Goal: Task Accomplishment & Management: Complete application form

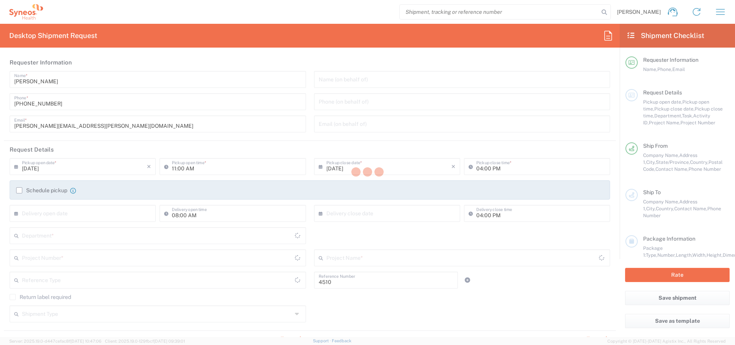
type input "Department"
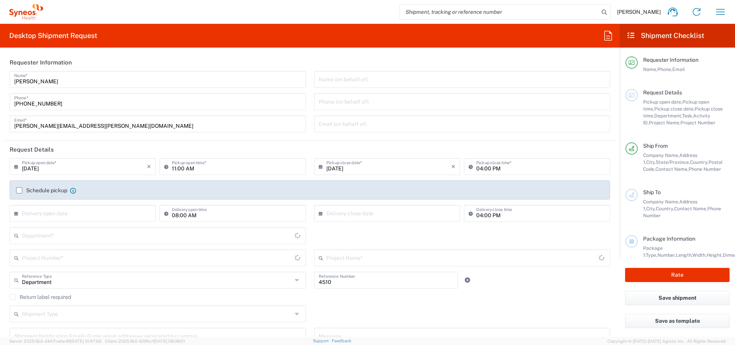
type input "Ontario"
type input "Canada"
type input "Syneos Health Canada LP- Toronto"
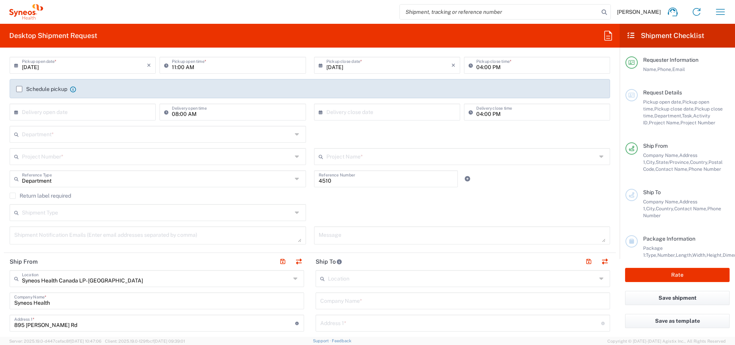
scroll to position [106, 0]
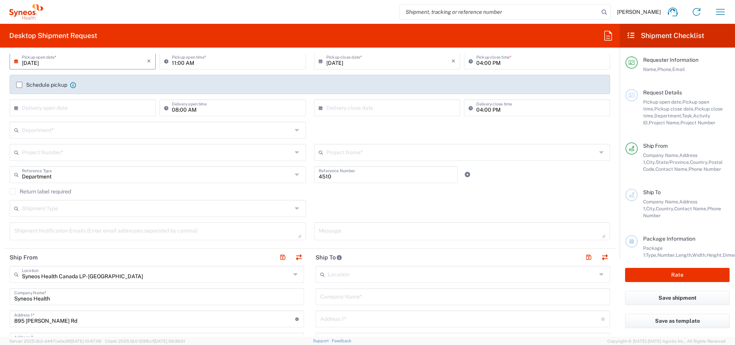
click at [111, 58] on input "09/19/2025" at bounding box center [84, 60] width 125 height 13
click at [118, 119] on span "20" at bounding box center [116, 119] width 11 height 11
type input "09/20/2025"
click at [173, 62] on input "11:00 AM" at bounding box center [236, 60] width 129 height 13
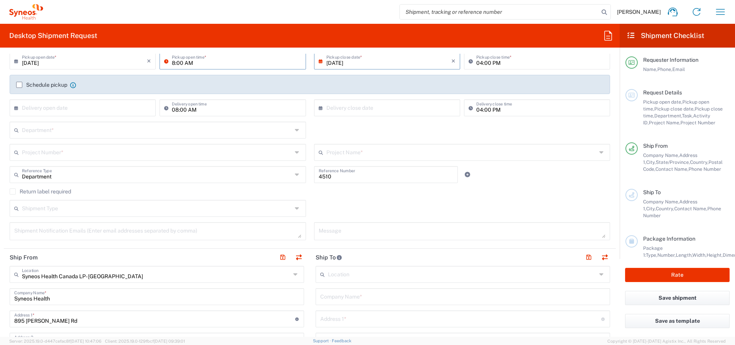
type input "08:00 AM"
type input "08:00 PM"
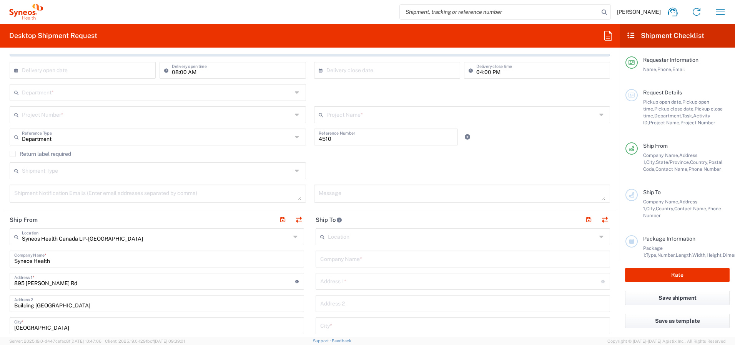
scroll to position [144, 0]
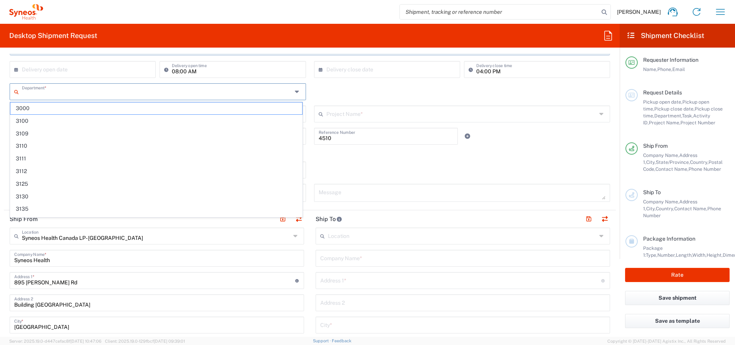
click at [138, 90] on input "text" at bounding box center [157, 91] width 270 height 13
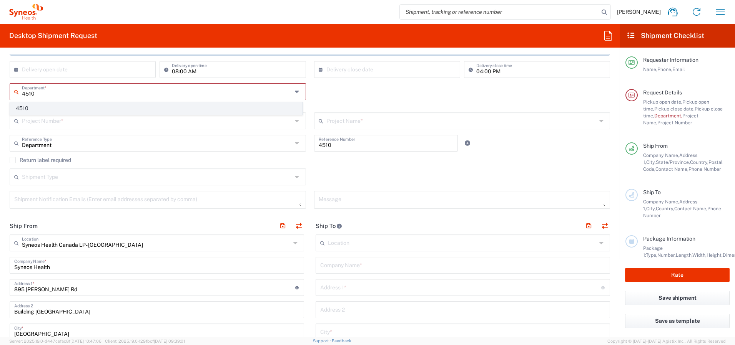
type input "4510"
click at [102, 112] on span "4510" at bounding box center [156, 109] width 292 height 12
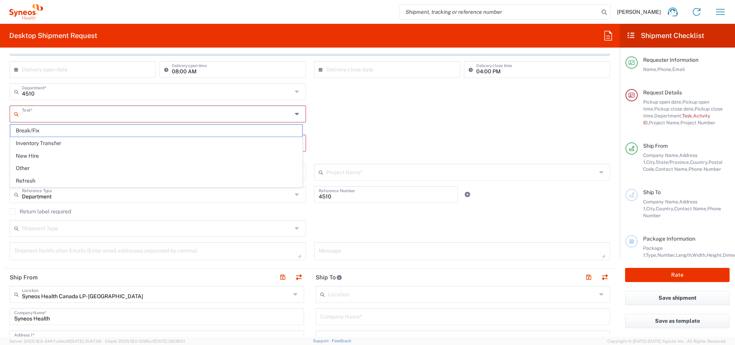
click at [118, 116] on input "text" at bounding box center [157, 113] width 270 height 13
click at [108, 142] on span "Inventory Transfer" at bounding box center [156, 144] width 292 height 12
type input "Inventory Transfer"
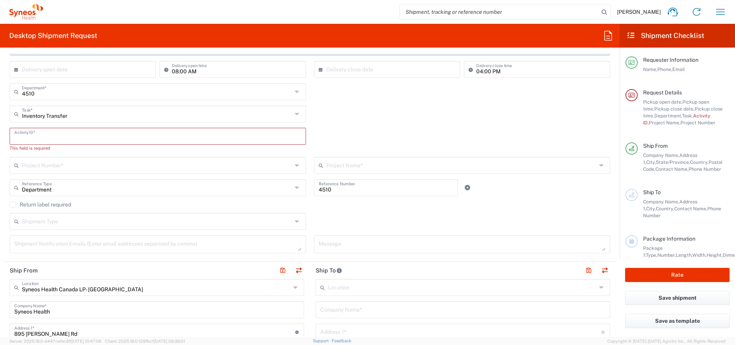
click at [117, 137] on input "text" at bounding box center [157, 135] width 287 height 13
paste input "SCTASK2716759"
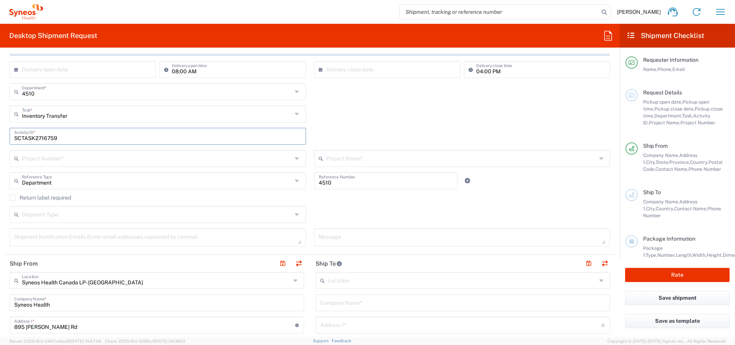
type input "SCTASK2716759"
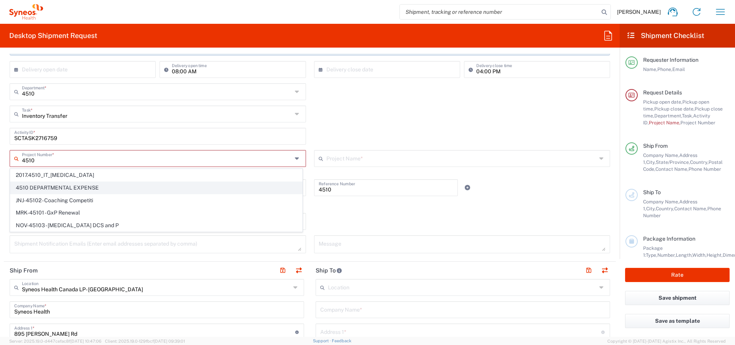
click at [65, 186] on span "4510 DEPARTMENTAL EXPENSE" at bounding box center [156, 188] width 292 height 12
type input "4510 DEPARTMENTAL EXPENSE"
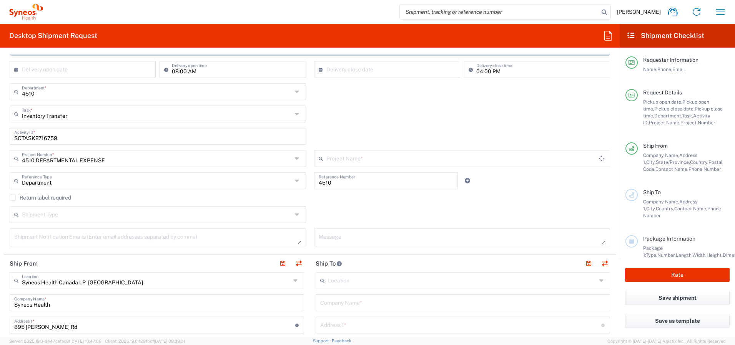
type input "4510 DEPARTMENTAL EXPENSE"
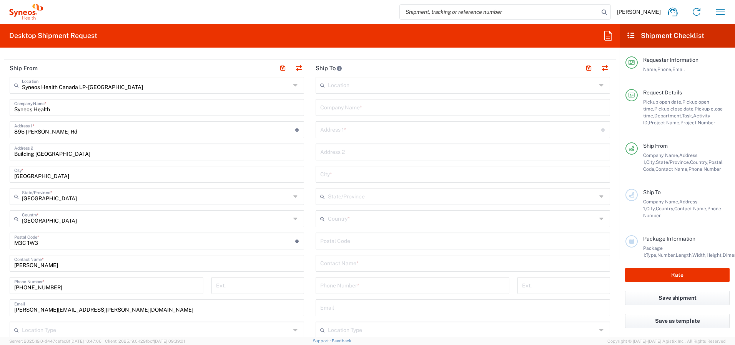
scroll to position [340, 0]
drag, startPoint x: 294, startPoint y: 69, endPoint x: 294, endPoint y: 183, distance: 114.1
click at [294, 69] on button "button" at bounding box center [298, 68] width 11 height 11
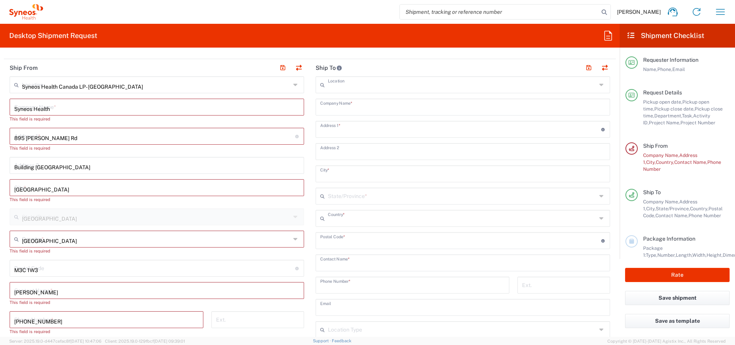
type input "EORI"
type input "Syneos Health Canada LP- Toronto"
type input "Syneos Health"
type input "895 Don Mills Rd"
type input "Building 2, Suite 800"
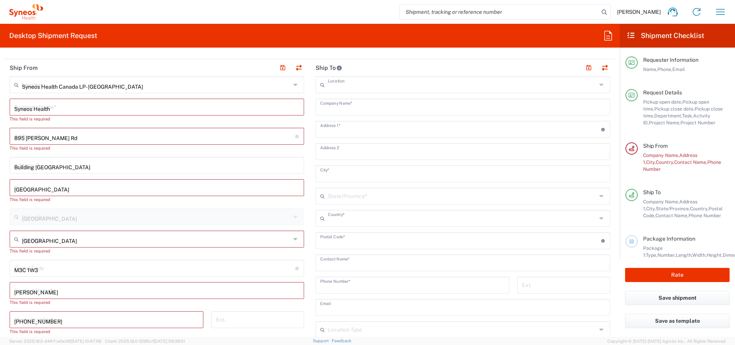
type input "Toronto"
type input "Canada"
type input "M3C 1W3"
type input "Shaun Villafana"
type input "+1 418-425-0833"
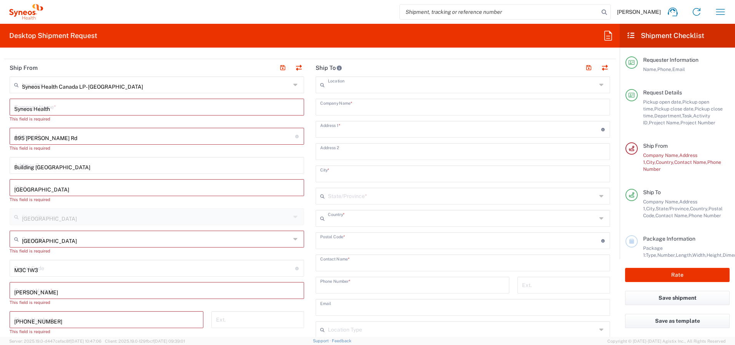
type input "shaun.villafana@syneoshealth.com"
type input "Other"
type input "834751141"
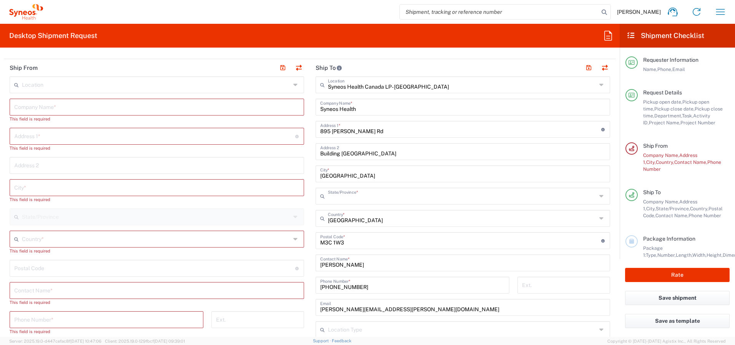
type input "Ontario"
click at [43, 239] on input "text" at bounding box center [156, 238] width 269 height 13
click at [26, 221] on span "Canada" at bounding box center [155, 224] width 290 height 12
type input "Canada"
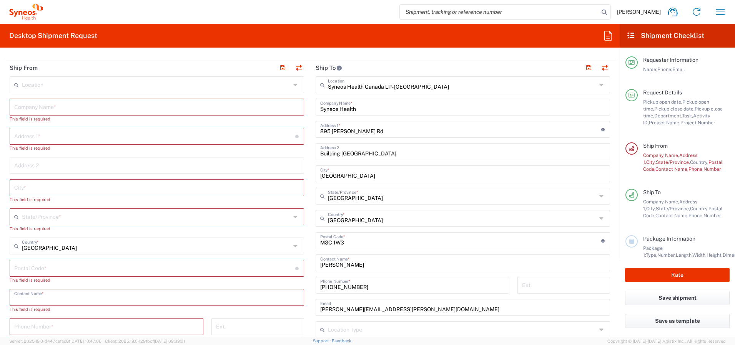
click at [41, 297] on input "text" at bounding box center [156, 296] width 285 height 13
paste input "Shiva Kalhor Monfared"
type input "Shiva Kalhor Monfared"
click at [133, 104] on input "text" at bounding box center [156, 106] width 285 height 13
paste input "Shiva Kalhor Monfared"
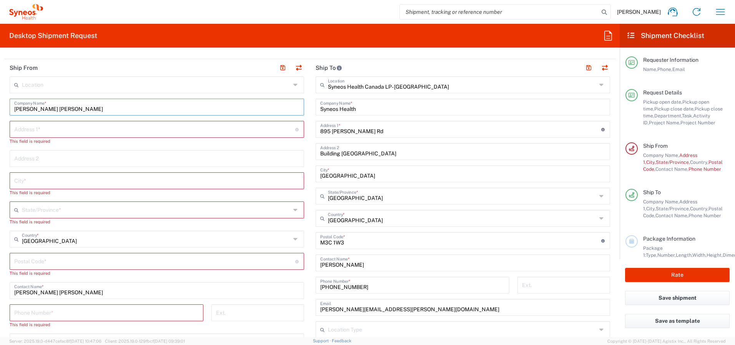
type input "Shiva Kalhor Monfared"
paste input "101 Charles St E"
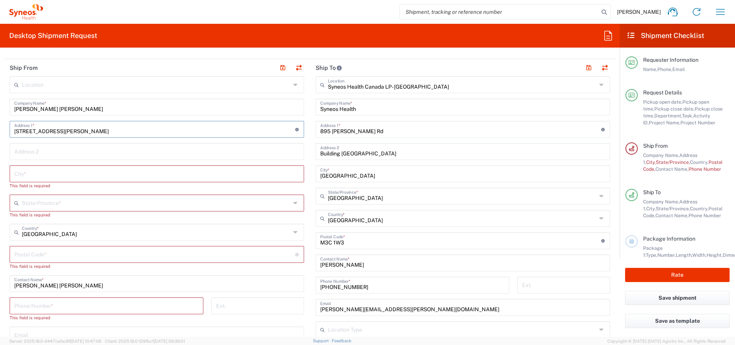
type input "101 Charles St E"
paste input "Unit 2911"
type input "Unit 2911"
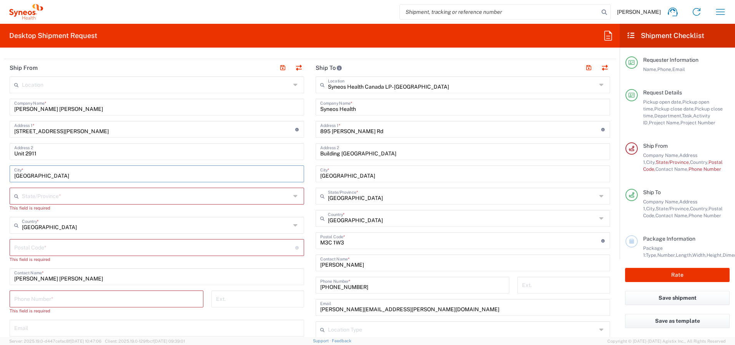
type input "Toronto"
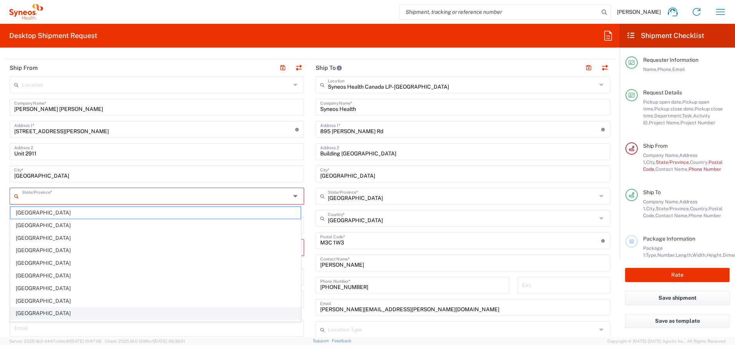
click at [66, 310] on span "Ontario" at bounding box center [155, 314] width 290 height 12
type input "Ontario"
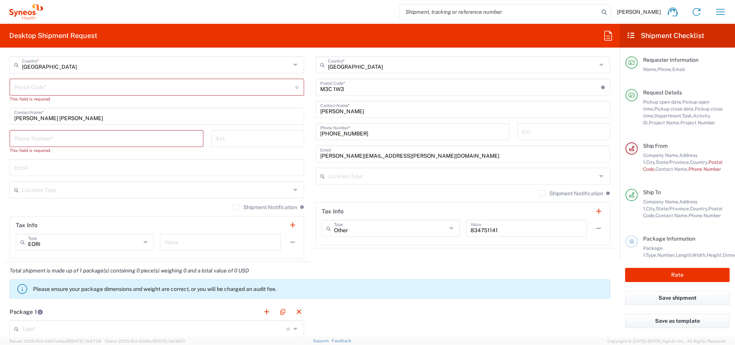
scroll to position [495, 0]
type input "Canada"
paste input "M4Y 0A9"
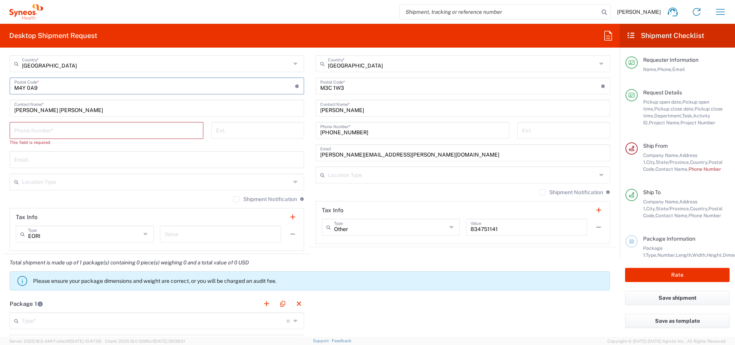
type input "M4Y 0A9"
paste input "4169901199"
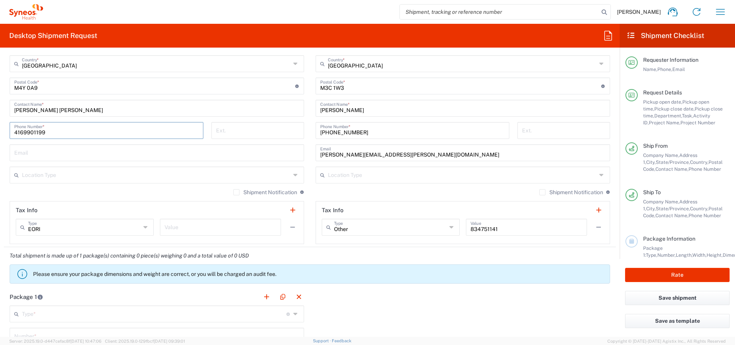
type input "4169901199"
paste input "shiva.kalhormonfared@syneoshealth.com"
type input "shiva.kalhormonfared@syneoshealth.com"
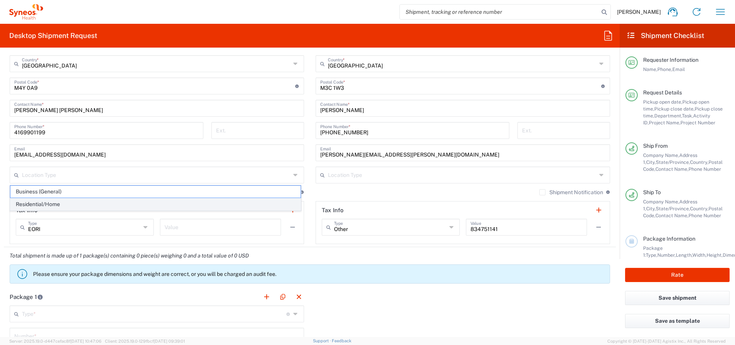
click at [159, 203] on span "Residential/Home" at bounding box center [155, 205] width 290 height 12
type input "Residential/Home"
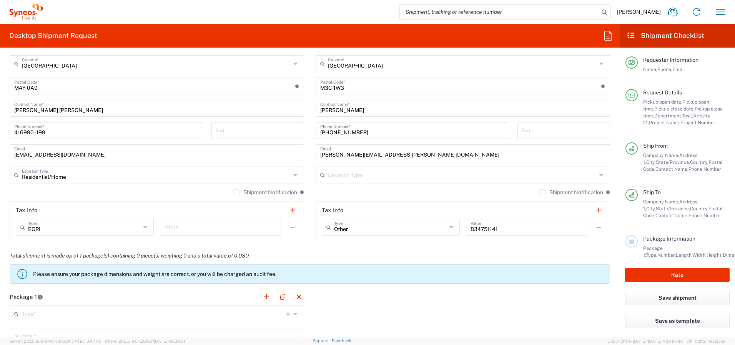
click at [233, 193] on label "Shipment Notification" at bounding box center [265, 192] width 64 height 6
click at [236, 192] on input "Shipment Notification" at bounding box center [236, 192] width 0 height 0
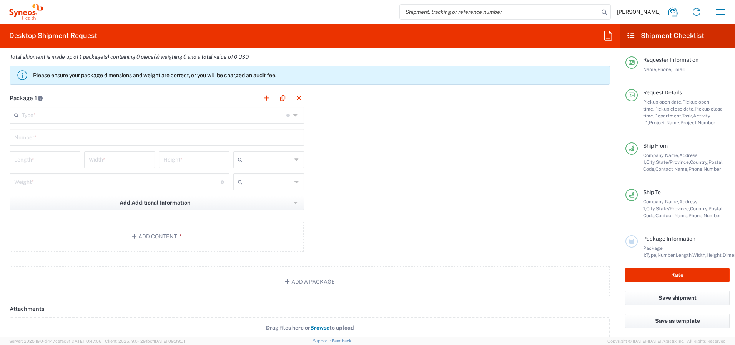
scroll to position [711, 0]
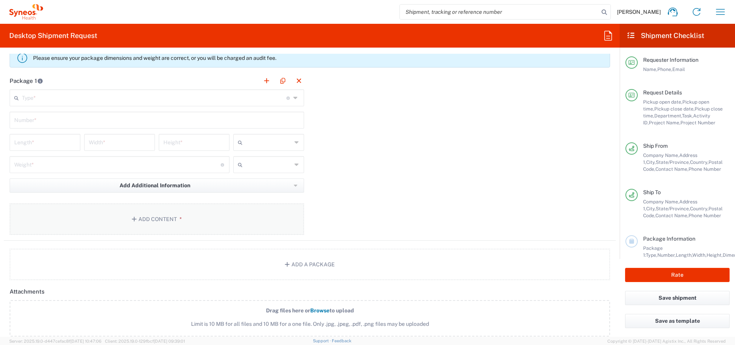
click at [156, 222] on button "Add Content *" at bounding box center [157, 220] width 294 height 32
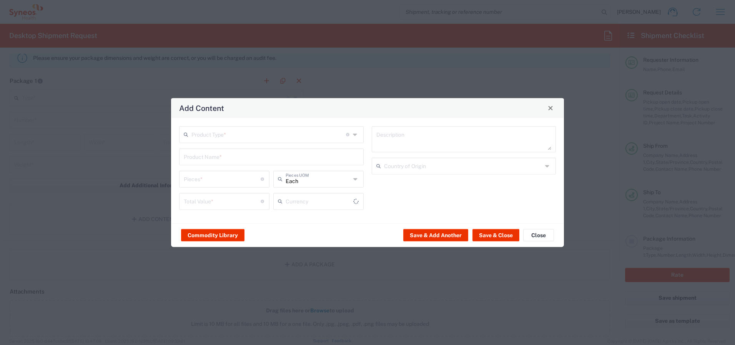
type input "US Dollar"
click at [206, 237] on button "Commodity Library" at bounding box center [212, 235] width 63 height 12
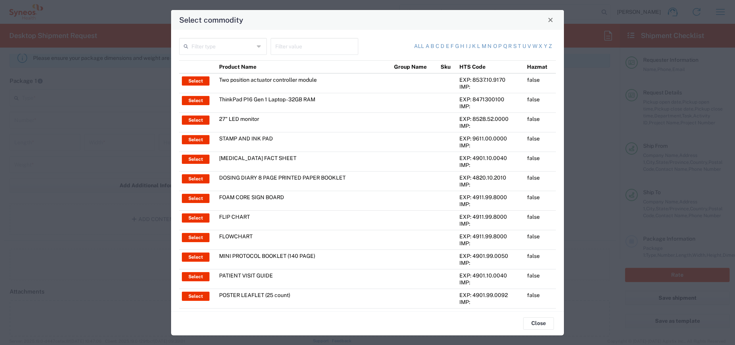
click at [222, 47] on input "text" at bounding box center [222, 45] width 63 height 13
click at [224, 63] on span "Product Name" at bounding box center [222, 63] width 85 height 12
type input "Product Name"
click at [288, 46] on input "text" at bounding box center [314, 45] width 78 height 13
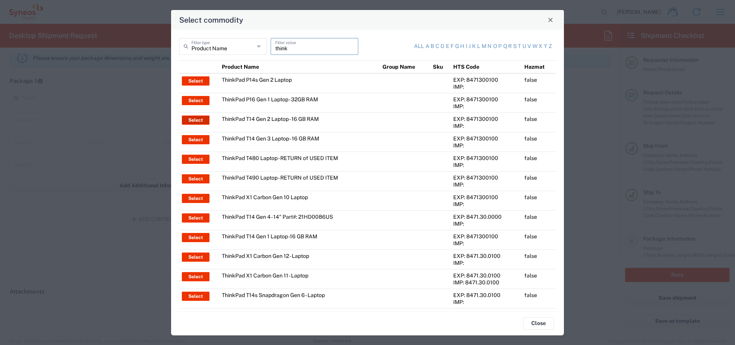
type input "think"
click at [199, 118] on button "Select" at bounding box center [196, 120] width 28 height 9
type input "ThinkPad T14 Gen 2 Laptop - 16 GB RAM"
type input "1"
type textarea "Intel Core i7-1156G7 vProÂ® Processor - 14"- 16 GB RAM - 512 GB SSD"
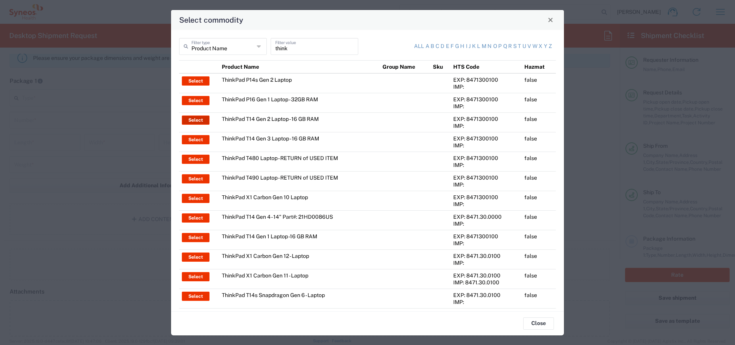
type input "China"
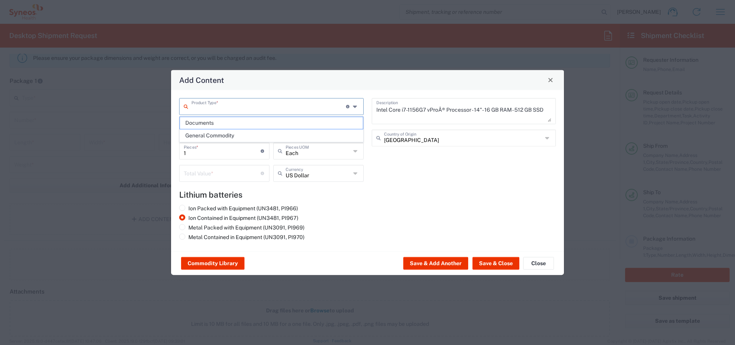
click at [234, 103] on input "text" at bounding box center [268, 105] width 154 height 13
click at [233, 134] on span "General Commodity" at bounding box center [271, 136] width 183 height 12
type input "General Commodity"
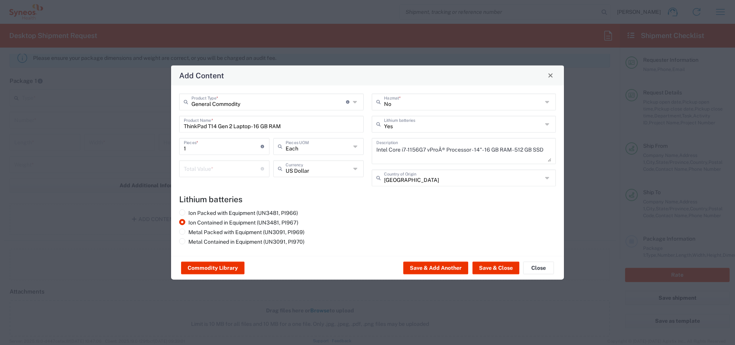
click at [214, 166] on input "number" at bounding box center [222, 167] width 77 height 13
type input "500"
click at [495, 268] on button "Save & Close" at bounding box center [495, 268] width 47 height 12
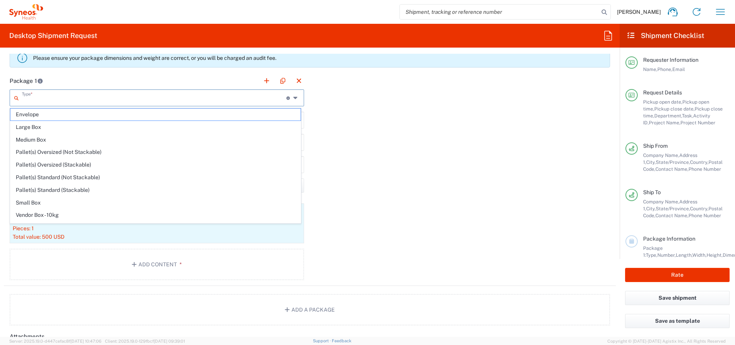
click at [108, 98] on input "text" at bounding box center [154, 97] width 264 height 13
click at [100, 135] on span "Medium Box" at bounding box center [155, 140] width 290 height 12
type input "Medium Box"
type input "13"
type input "11.5"
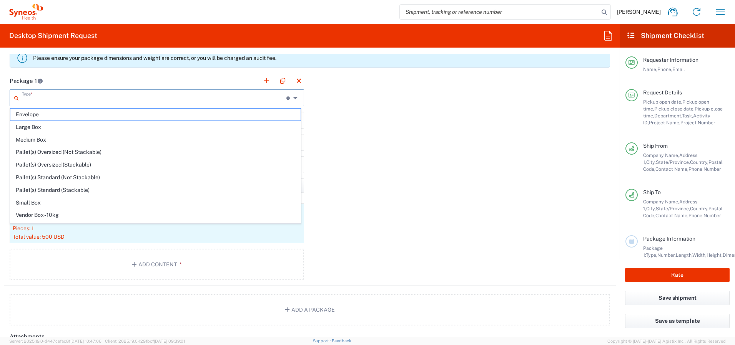
type input "2.5"
type input "in"
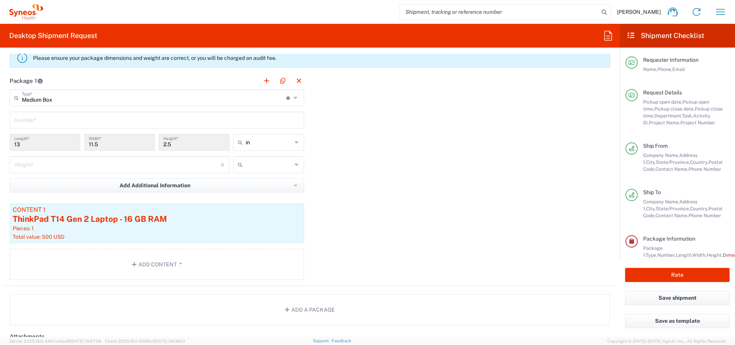
click at [92, 116] on input "text" at bounding box center [156, 119] width 285 height 13
type input "1"
click at [94, 153] on div "11.5 Width *" at bounding box center [119, 145] width 75 height 22
click at [98, 161] on input "number" at bounding box center [117, 164] width 206 height 13
type input "7"
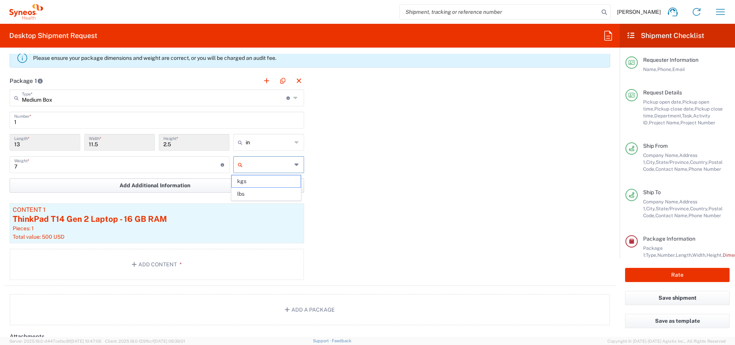
click at [253, 191] on span "lbs" at bounding box center [266, 194] width 68 height 12
type input "lbs"
click at [674, 274] on button "Rate" at bounding box center [677, 275] width 105 height 14
type input "4510 DEPARTMENTAL EXPENSE"
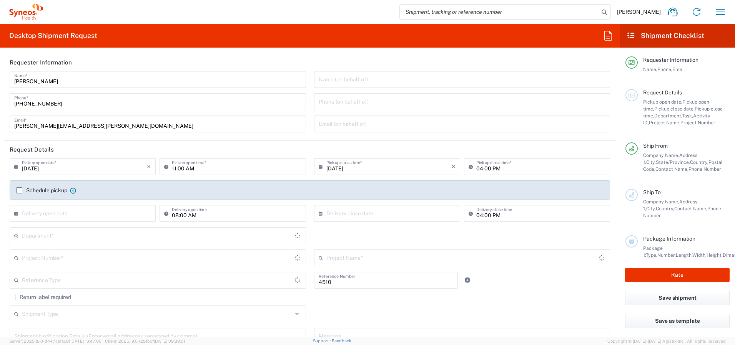
type input "Department"
type input "Ontario"
type input "Canada"
type input "Syneos Health Canada LP- Toronto"
click at [721, 11] on icon "button" at bounding box center [720, 12] width 12 height 12
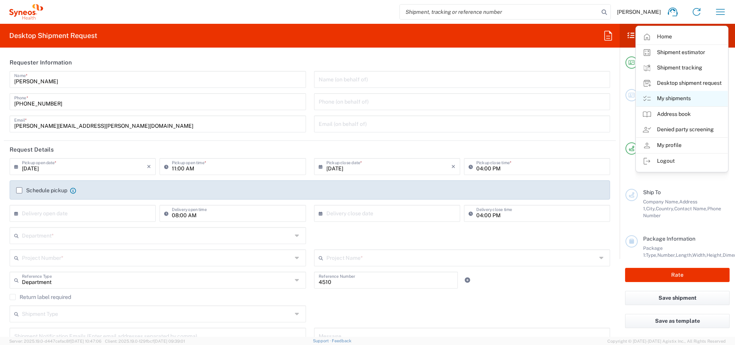
click at [672, 98] on link "My shipments" at bounding box center [681, 98] width 91 height 15
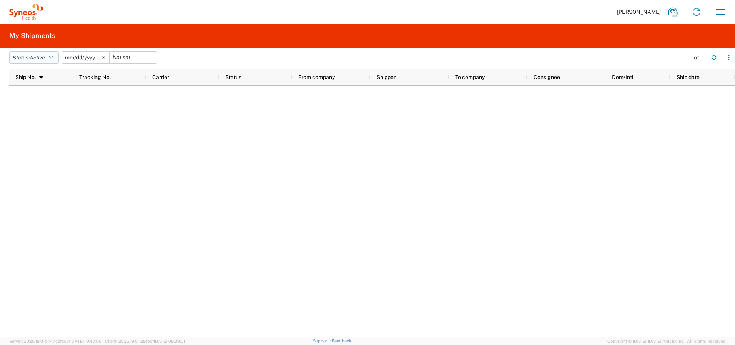
click at [36, 58] on span "Active" at bounding box center [37, 58] width 15 height 6
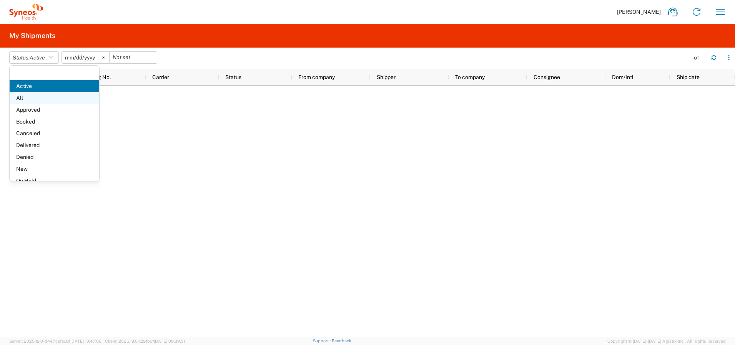
click at [33, 94] on span "All" at bounding box center [55, 98] width 90 height 12
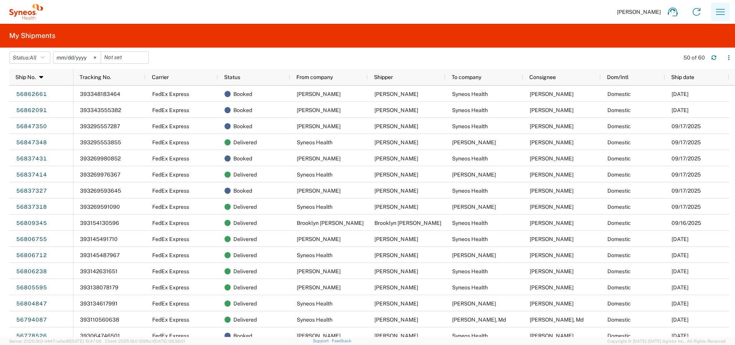
click at [716, 12] on icon "button" at bounding box center [720, 12] width 12 height 12
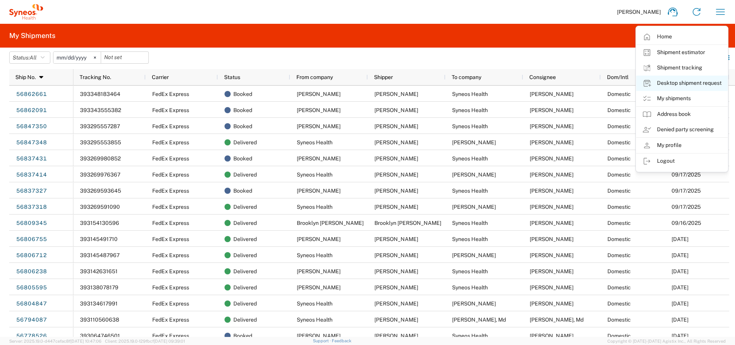
click at [669, 81] on link "Desktop shipment request" at bounding box center [681, 83] width 91 height 15
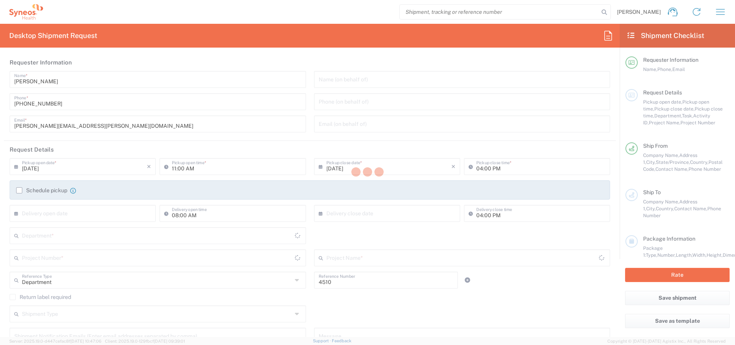
type input "Ontario"
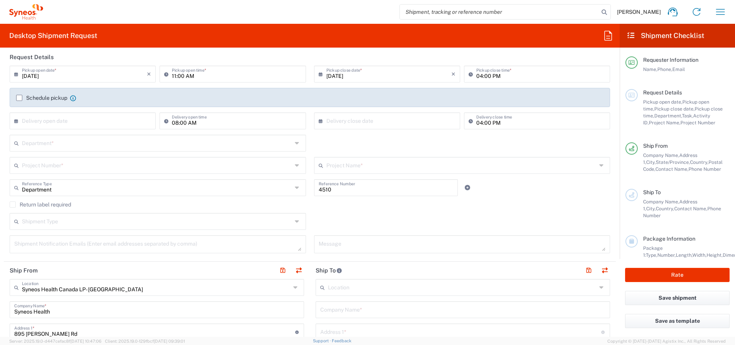
scroll to position [92, 0]
click at [81, 74] on input "09/19/2025" at bounding box center [84, 74] width 125 height 13
click at [60, 144] on span "22" at bounding box center [62, 144] width 12 height 11
type input "09/22/2025"
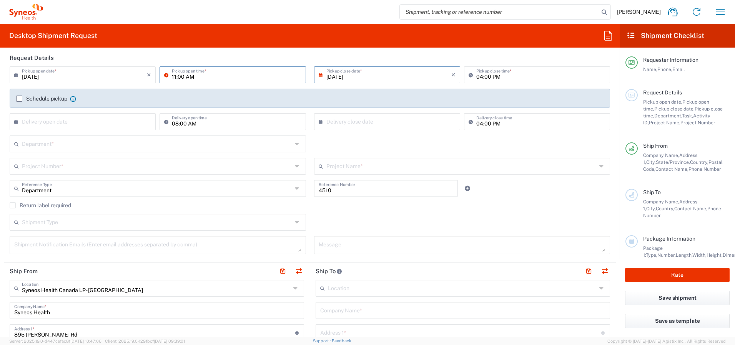
click at [173, 76] on input "11:00 AM" at bounding box center [236, 74] width 129 height 13
type input "08:00 AM"
type input "08:00 PM"
click at [121, 143] on input "text" at bounding box center [157, 143] width 270 height 13
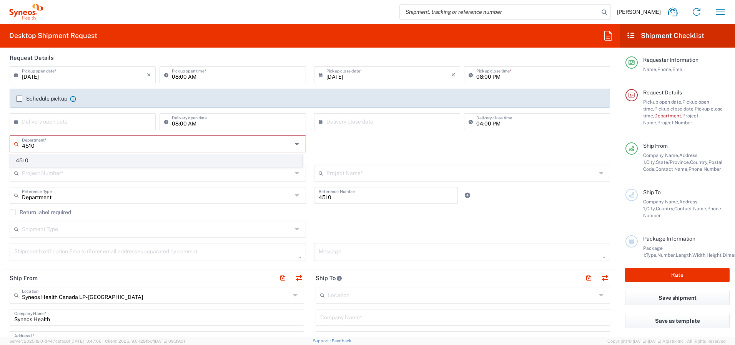
type input "4510"
click at [89, 158] on span "4510" at bounding box center [156, 161] width 292 height 12
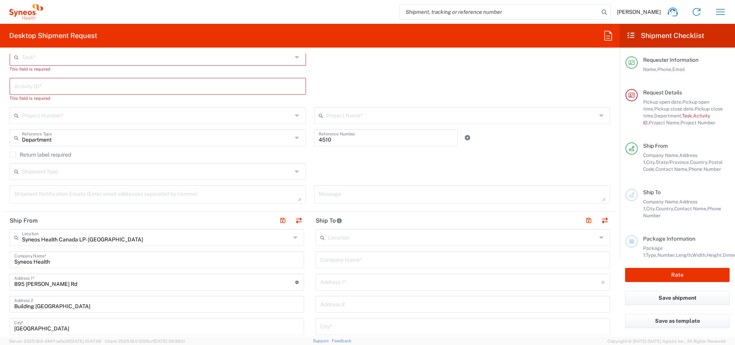
scroll to position [201, 0]
click at [228, 58] on input "text" at bounding box center [157, 56] width 270 height 13
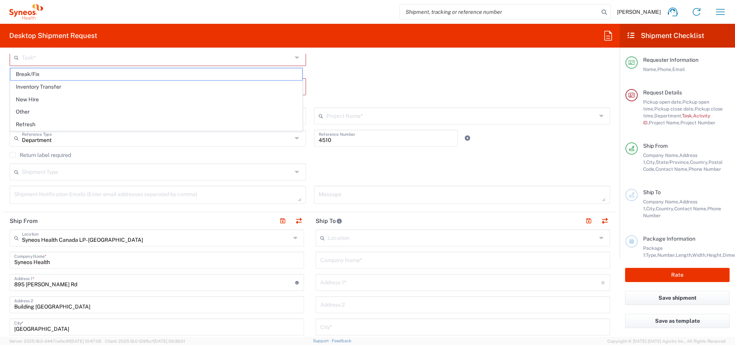
click at [214, 85] on span "Inventory Transfer" at bounding box center [156, 87] width 292 height 12
type input "Inventory Transfer"
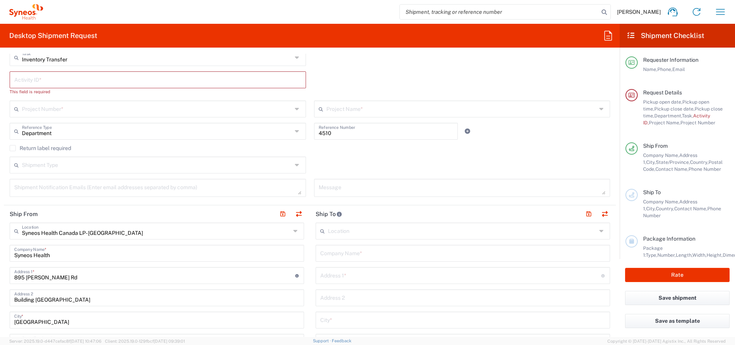
click at [195, 80] on input "text" at bounding box center [157, 79] width 287 height 13
paste input "SCTASK2716759"
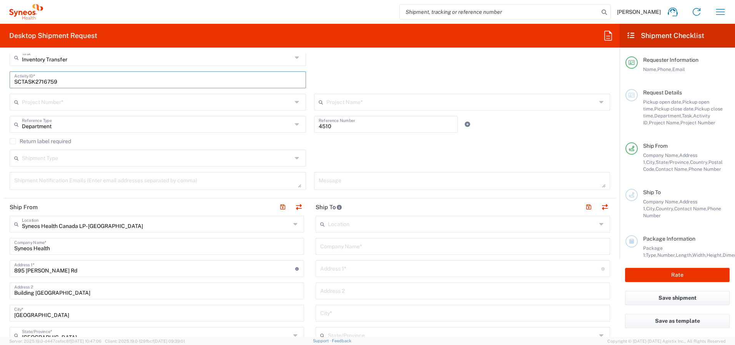
type input "SCTASK2716759"
click at [176, 99] on input "text" at bounding box center [157, 101] width 270 height 13
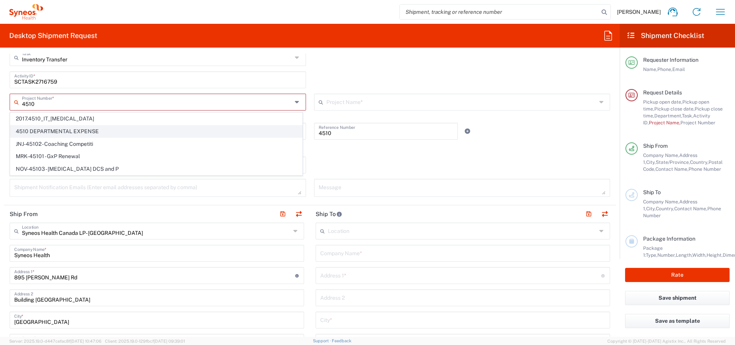
click at [88, 128] on span "4510 DEPARTMENTAL EXPENSE" at bounding box center [156, 132] width 292 height 12
type input "4510 DEPARTMENTAL EXPENSE"
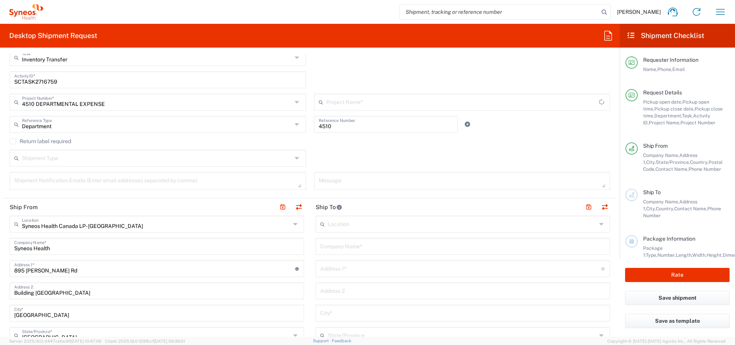
type input "4510 DEPARTMENTAL EXPENSE"
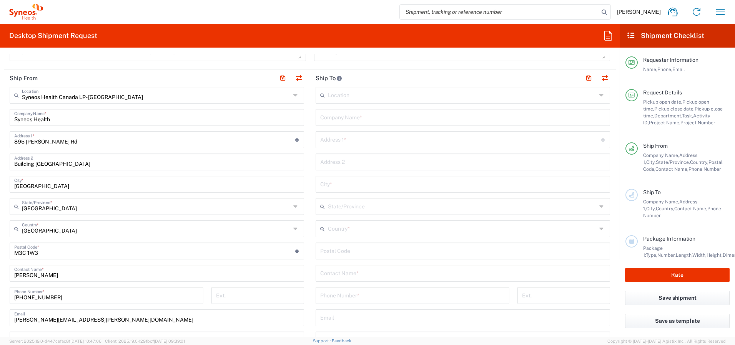
scroll to position [330, 0]
click at [294, 77] on button "button" at bounding box center [298, 77] width 11 height 11
type input "EORI"
type input "Syneos Health Canada LP- Toronto"
type input "Syneos Health"
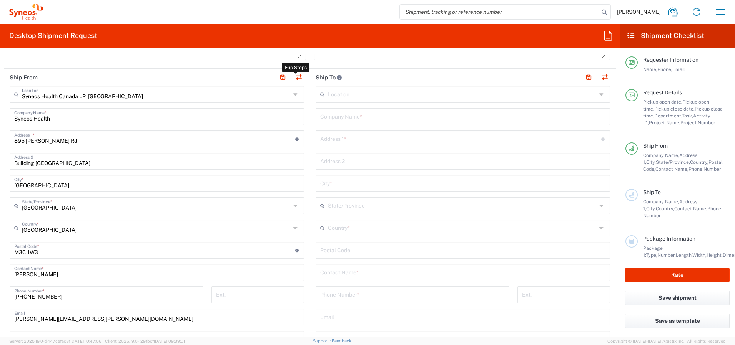
type input "895 Don Mills Rd"
type input "Building 2, Suite 800"
type input "Toronto"
type input "Canada"
type input "M3C 1W3"
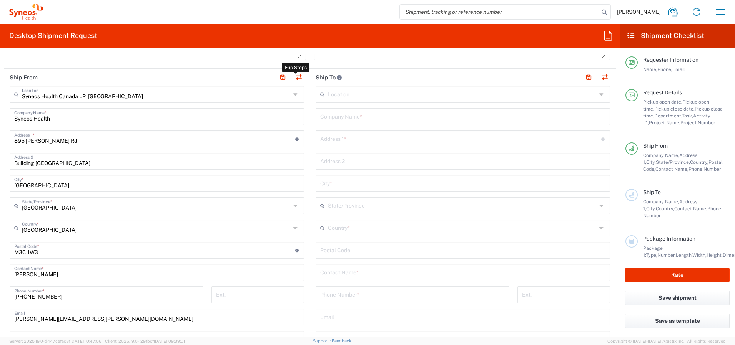
type input "Shaun Villafana"
type input "+1 418-425-0833"
type input "shaun.villafana@syneoshealth.com"
type input "Other"
type input "834751141"
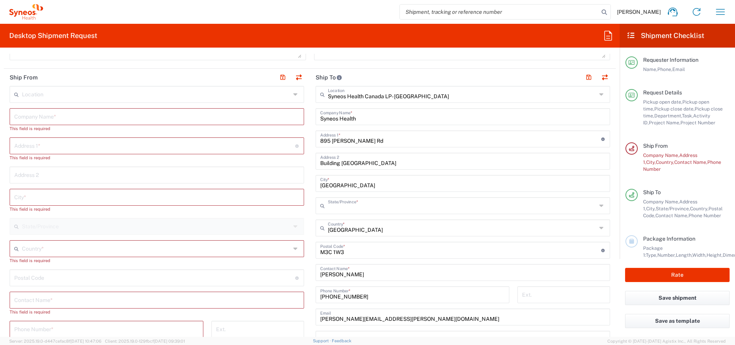
type input "Ontario"
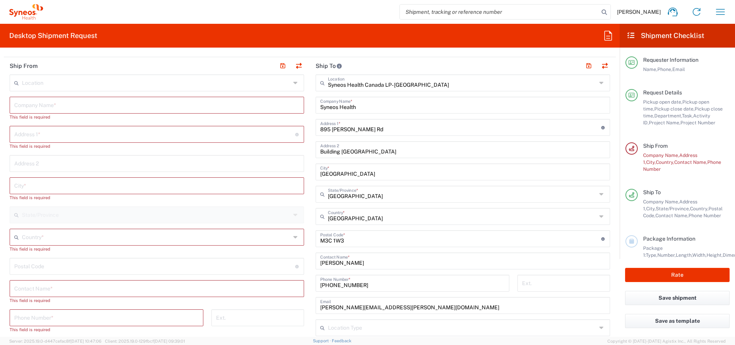
scroll to position [345, 0]
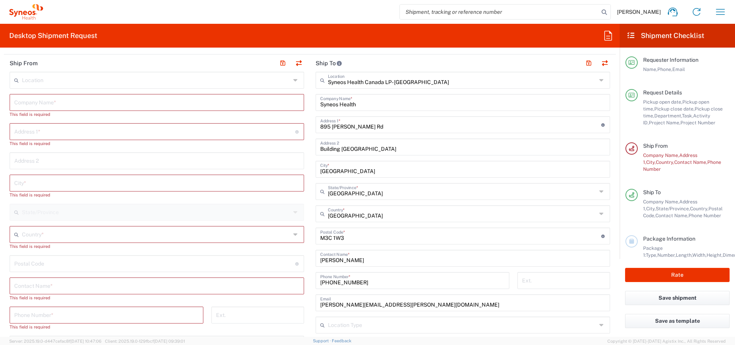
click at [82, 236] on input "text" at bounding box center [156, 233] width 269 height 13
click at [23, 220] on span "Canada" at bounding box center [155, 220] width 290 height 12
type input "Canada"
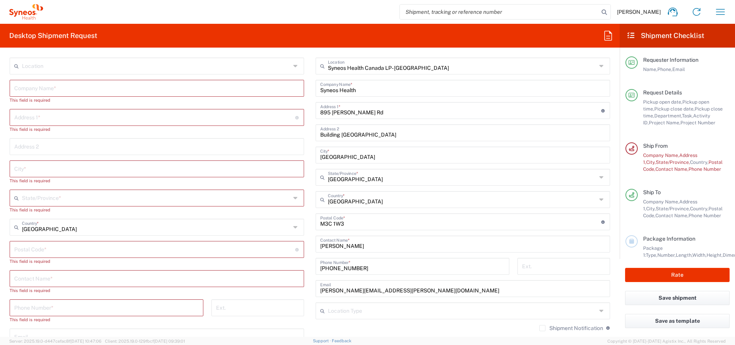
scroll to position [363, 0]
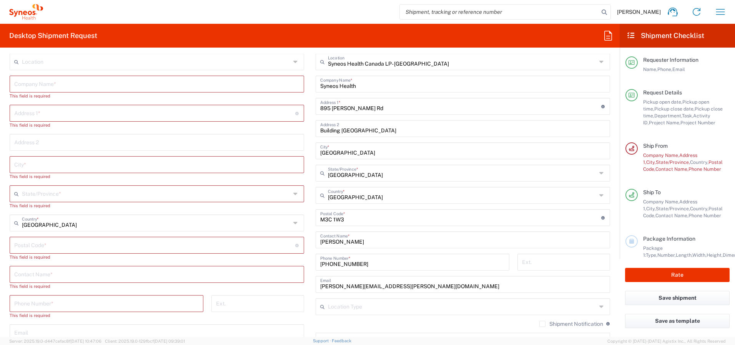
click at [67, 275] on input "text" at bounding box center [156, 273] width 285 height 13
paste input "Shiva Kalhor Monfared"
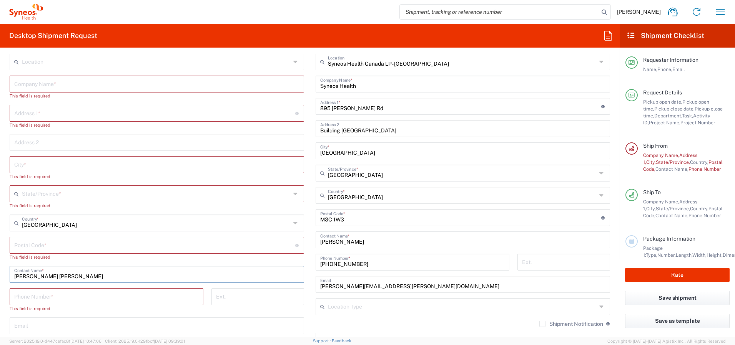
type input "Shiva Kalhor Monfared"
click at [63, 84] on input "text" at bounding box center [156, 83] width 285 height 13
paste input "Shiva Kalhor Monfared"
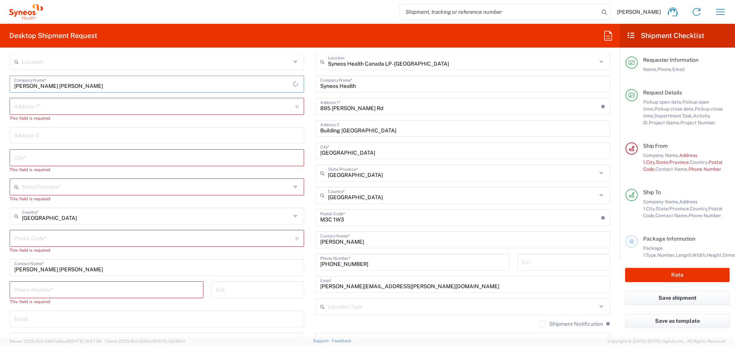
type input "Shiva Kalhor Monfared"
paste input "101 Charles St E,"
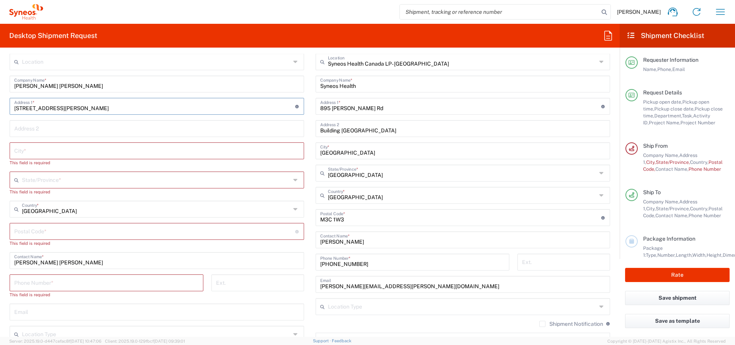
type input "101 Charles St E"
paste input "Unit 2911"
type input "Unit 2911"
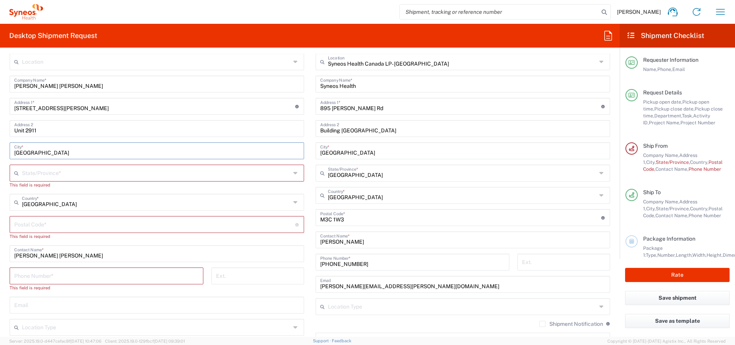
type input "Toronto"
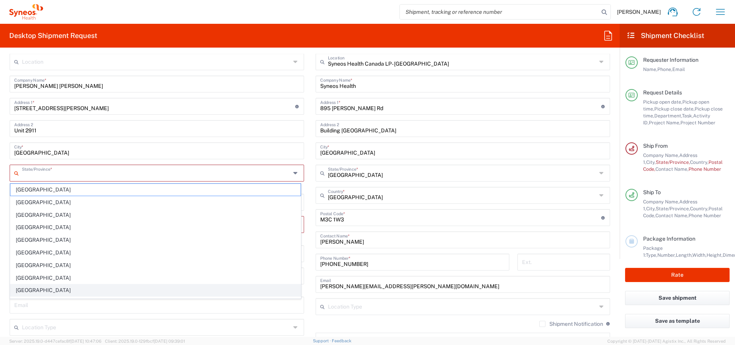
click at [77, 284] on li "Ontario" at bounding box center [155, 290] width 291 height 13
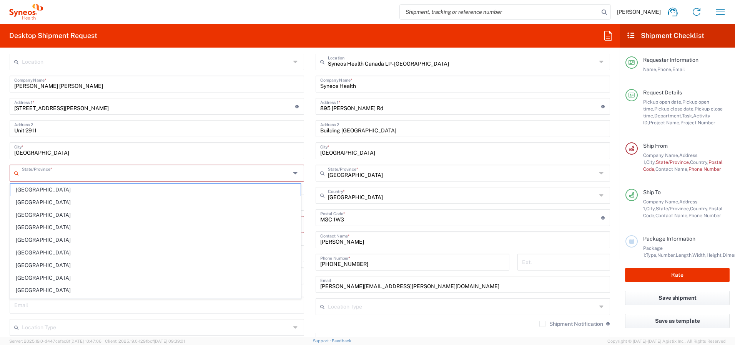
type input "Ontario"
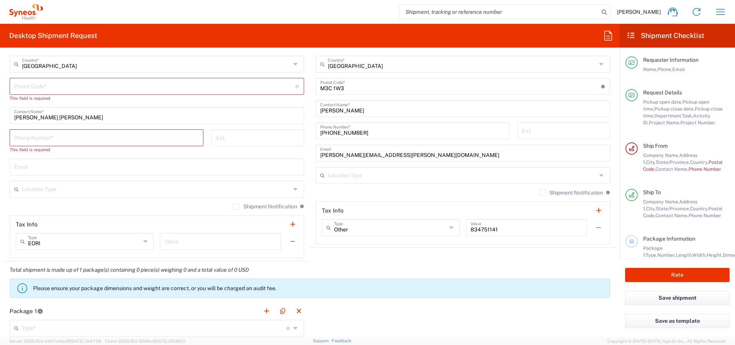
scroll to position [501, 0]
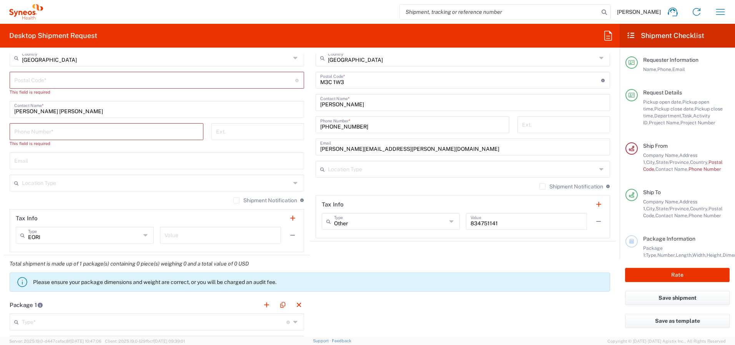
type input "Canada"
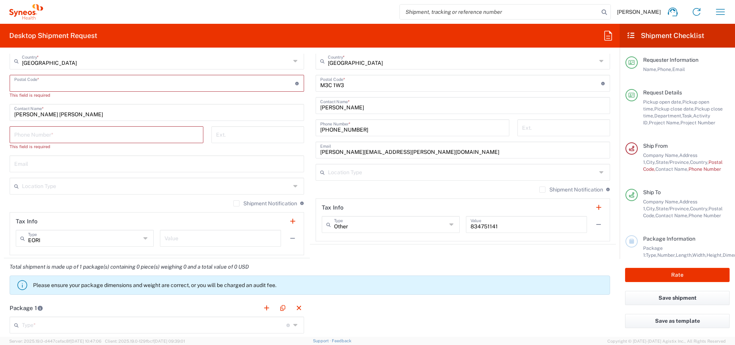
paste input "M4Y 0A9"
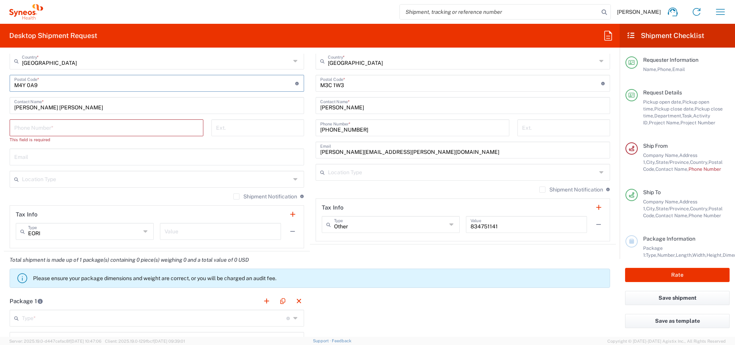
type input "M4Y 0A9"
paste input "4169901199"
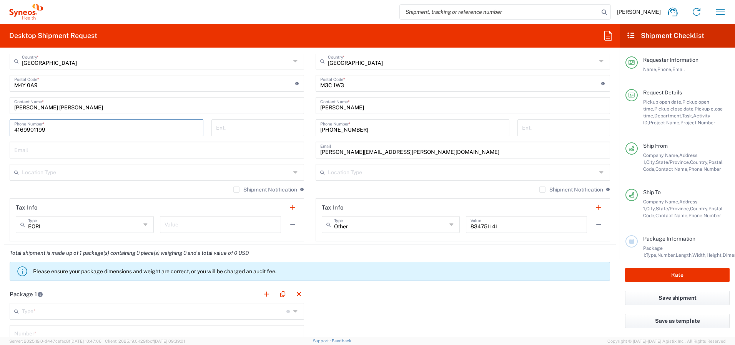
type input "4169901199"
paste input "shiva.kalhormonfared@syneoshealth.com"
type input "shiva.kalhormonfared@syneoshealth.com"
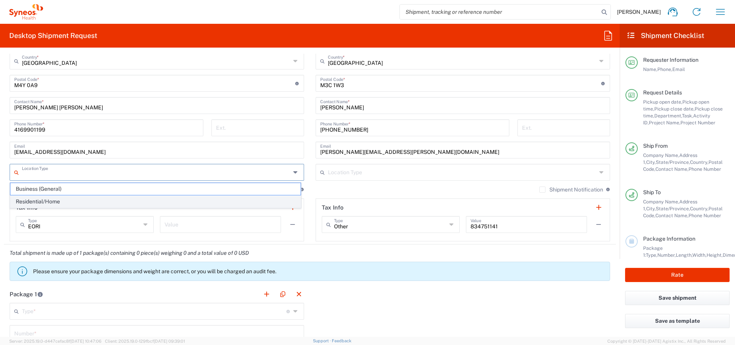
click at [138, 200] on span "Residential/Home" at bounding box center [155, 202] width 290 height 12
type input "Residential/Home"
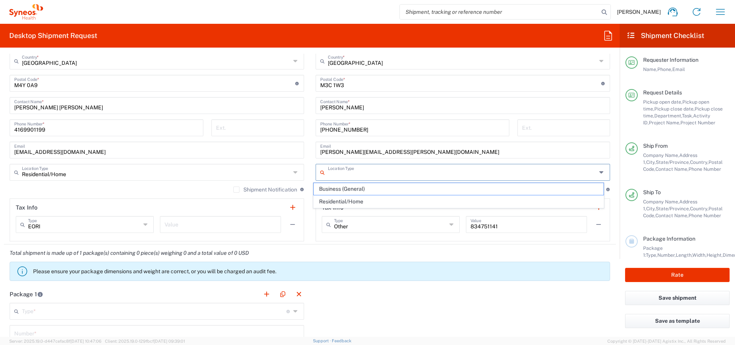
click at [356, 171] on input "text" at bounding box center [462, 171] width 269 height 13
click at [356, 191] on span "Business (General)" at bounding box center [459, 189] width 290 height 12
type input "Business (General)"
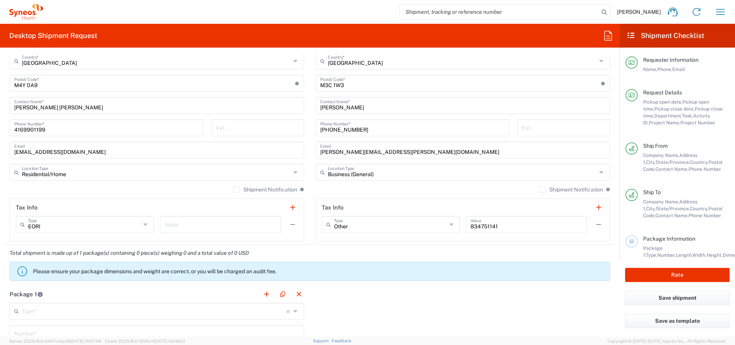
click at [234, 190] on label "Shipment Notification" at bounding box center [265, 190] width 64 height 6
click at [236, 190] on input "Shipment Notification" at bounding box center [236, 190] width 0 height 0
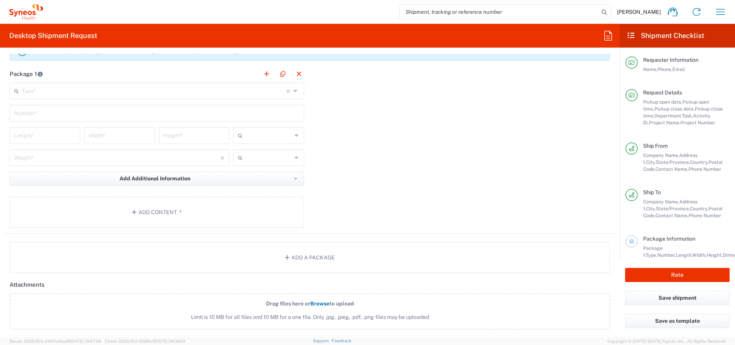
scroll to position [721, 0]
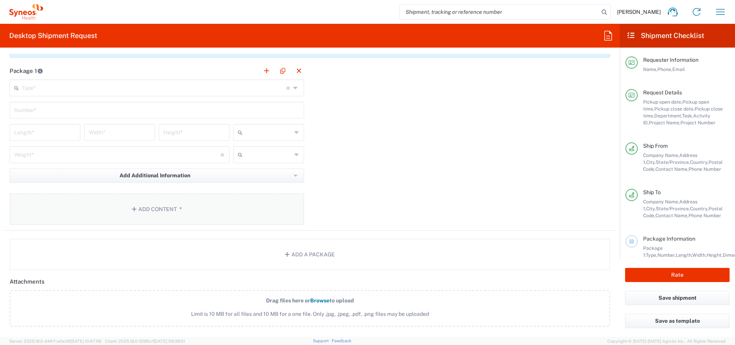
click at [155, 209] on button "Add Content *" at bounding box center [157, 210] width 294 height 32
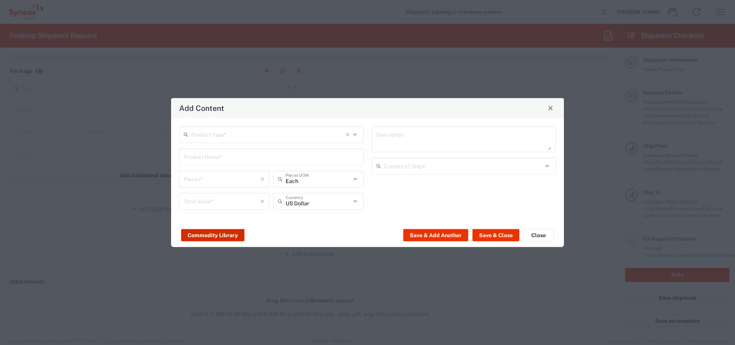
click at [201, 235] on button "Commodity Library" at bounding box center [212, 235] width 63 height 12
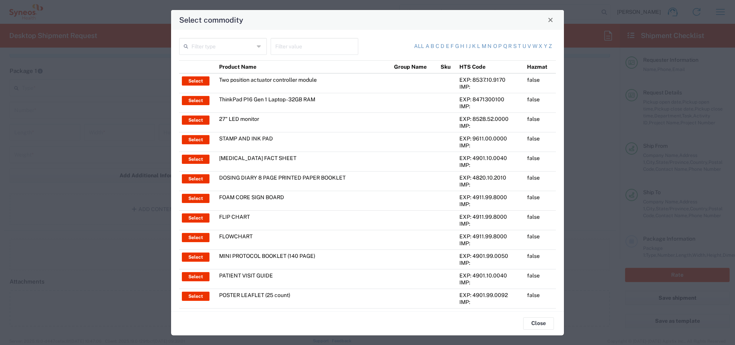
click at [216, 46] on input "text" at bounding box center [222, 45] width 63 height 13
type input "think"
click at [212, 61] on span "Product Name" at bounding box center [222, 63] width 85 height 12
type input "Product Name"
click at [296, 48] on input "text" at bounding box center [314, 45] width 78 height 13
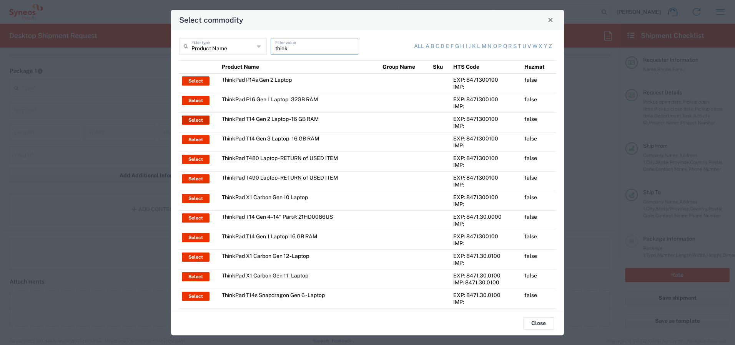
type input "think"
click at [194, 121] on button "Select" at bounding box center [196, 120] width 28 height 9
type input "ThinkPad T14 Gen 2 Laptop - 16 GB RAM"
type input "1"
type textarea "Intel Core i7-1156G7 vProÂ® Processor - 14"- 16 GB RAM - 512 GB SSD"
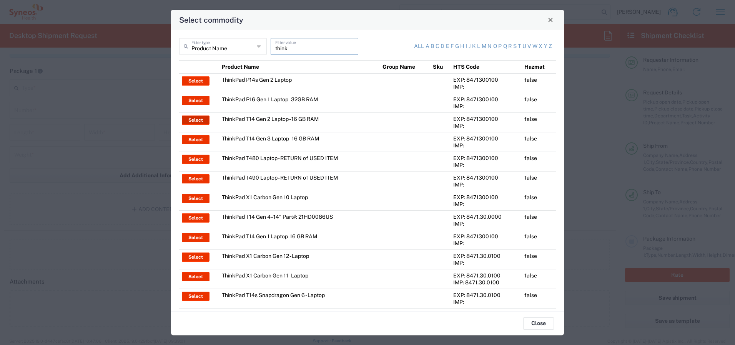
type input "China"
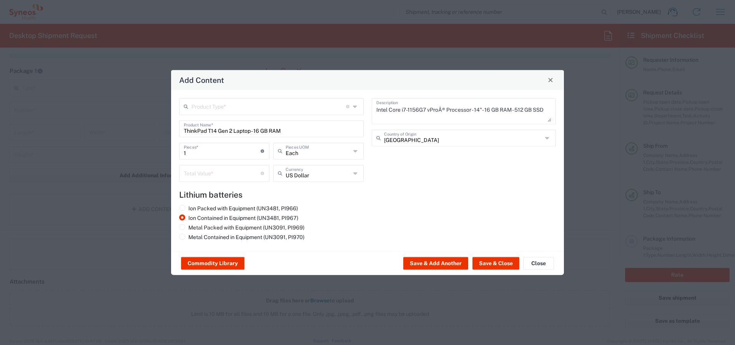
click at [229, 106] on input "text" at bounding box center [268, 105] width 154 height 13
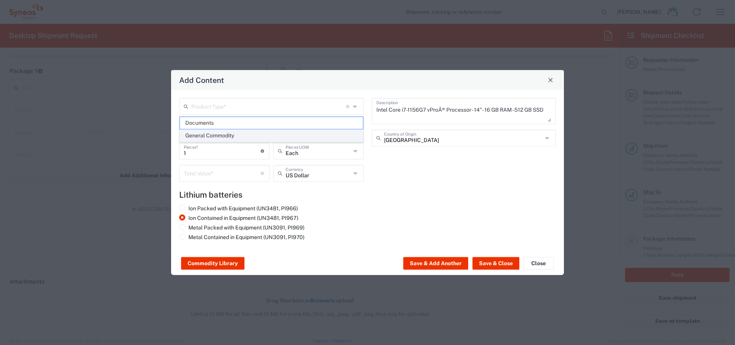
click at [229, 132] on span "General Commodity" at bounding box center [271, 136] width 183 height 12
type input "General Commodity"
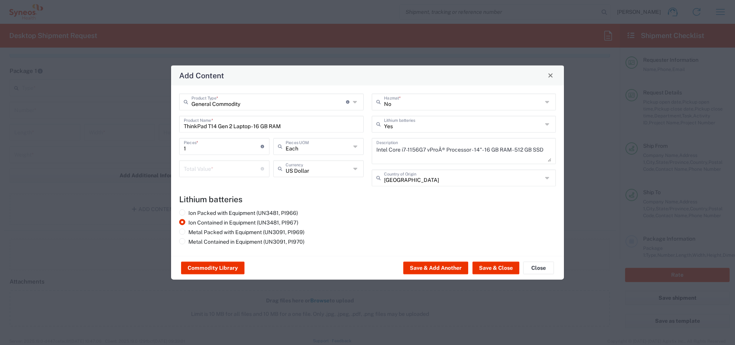
click at [217, 169] on input "number" at bounding box center [222, 167] width 77 height 13
type input "500"
click at [490, 267] on button "Save & Close" at bounding box center [495, 268] width 47 height 12
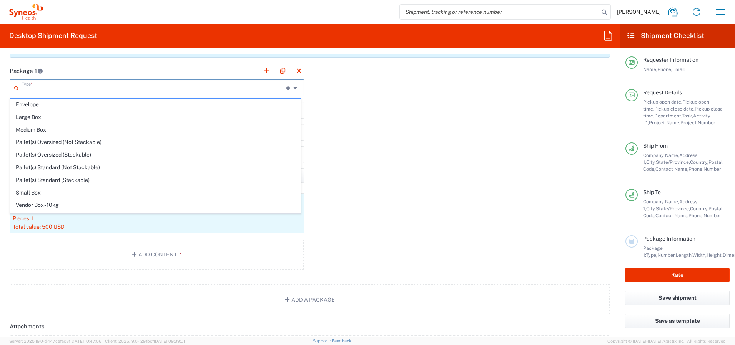
click at [107, 90] on input "text" at bounding box center [154, 87] width 264 height 13
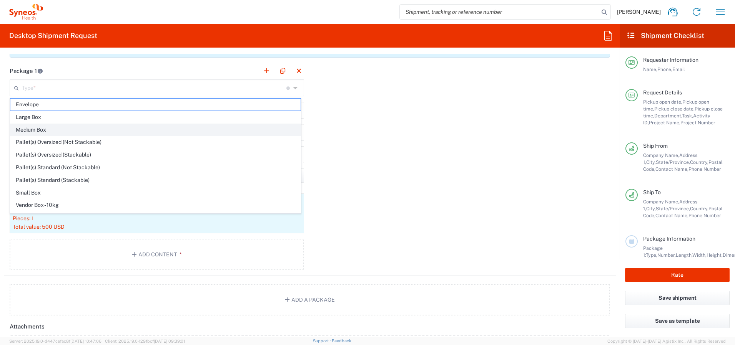
click at [103, 129] on span "Medium Box" at bounding box center [155, 130] width 290 height 12
type input "Medium Box"
type input "13"
type input "11.5"
type input "2.5"
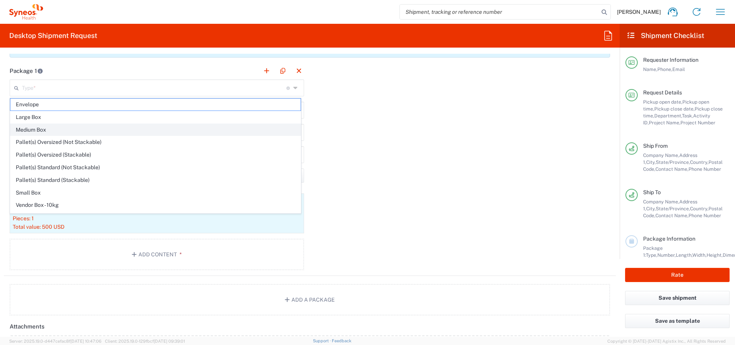
type input "in"
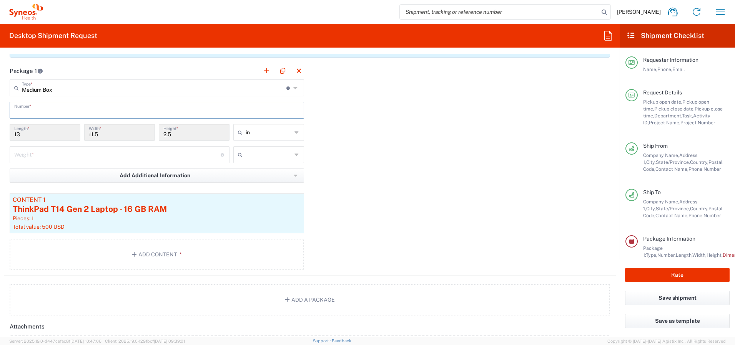
click at [62, 111] on input "text" at bounding box center [156, 109] width 285 height 13
type input "1"
click at [61, 157] on input "number" at bounding box center [117, 154] width 206 height 13
type input "7"
click at [243, 184] on span "lbs" at bounding box center [266, 184] width 68 height 12
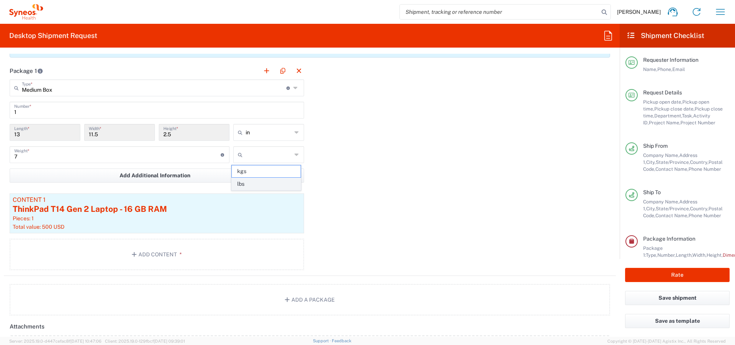
type input "lbs"
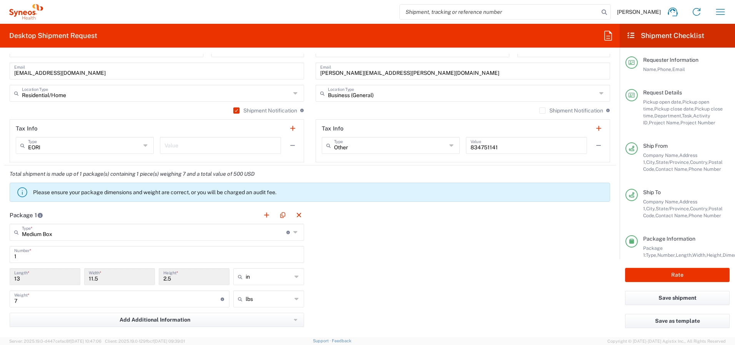
scroll to position [563, 0]
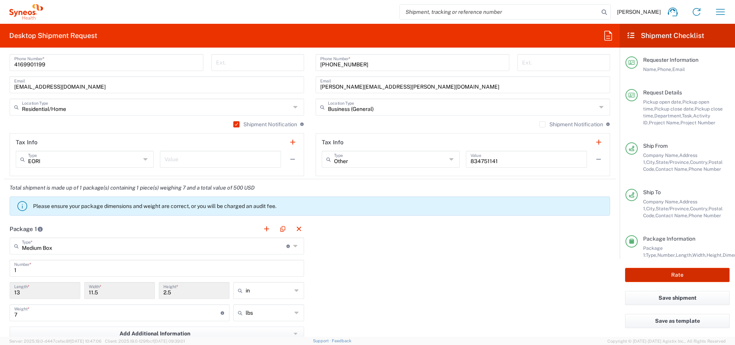
click at [666, 274] on button "Rate" at bounding box center [677, 275] width 105 height 14
type input "4510 DEPARTMENTAL EXPENSE"
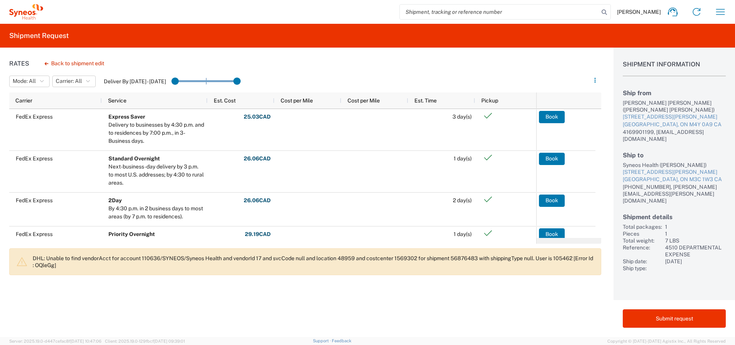
click at [631, 103] on div "Shiva Kalhor Monfared (Shiva Kalhor Monfared)" at bounding box center [673, 107] width 103 height 14
click at [659, 100] on div "Shiva Kalhor Monfared (Shiva Kalhor Monfared)" at bounding box center [673, 107] width 103 height 14
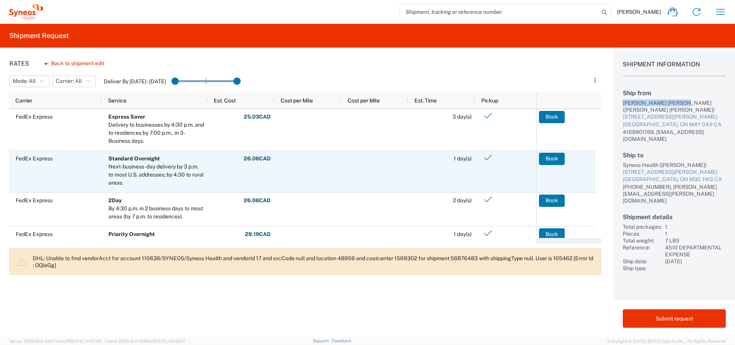
copy div "Shiva Kalhor Monfared"
click at [549, 159] on button "Book" at bounding box center [552, 159] width 26 height 12
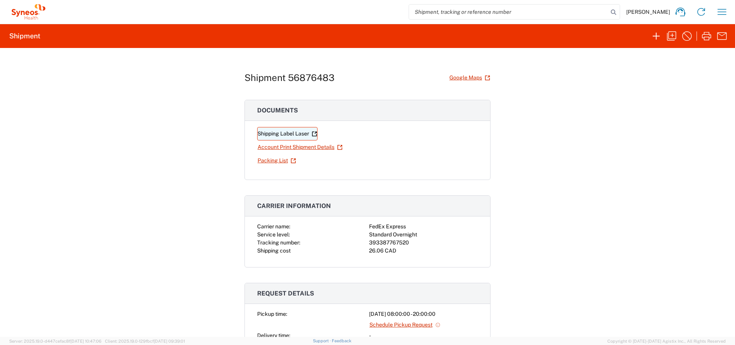
click at [281, 134] on link "Shipping Label Laser" at bounding box center [287, 133] width 60 height 13
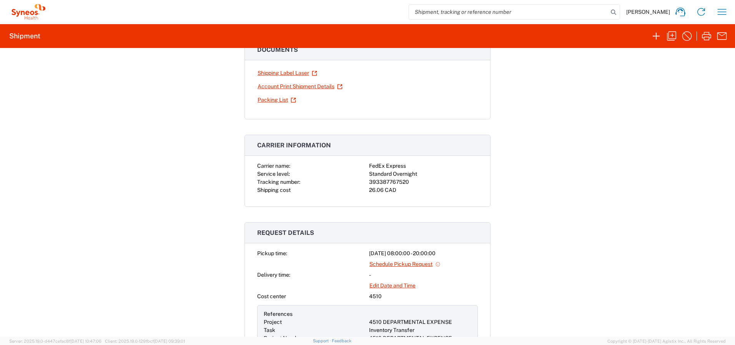
scroll to position [56, 0]
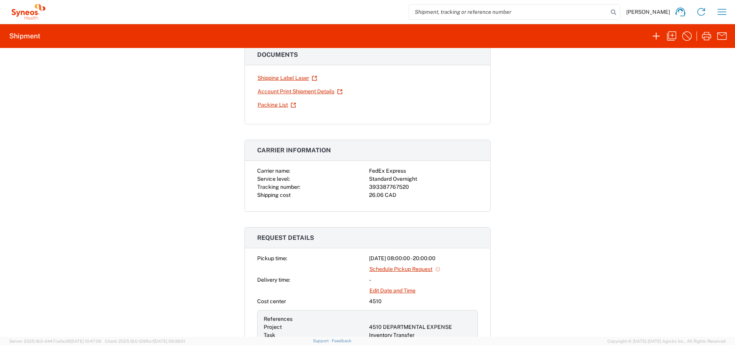
click at [383, 186] on div "393387767520" at bounding box center [423, 187] width 109 height 8
copy div "393387767520"
click at [724, 12] on icon "button" at bounding box center [721, 12] width 12 height 12
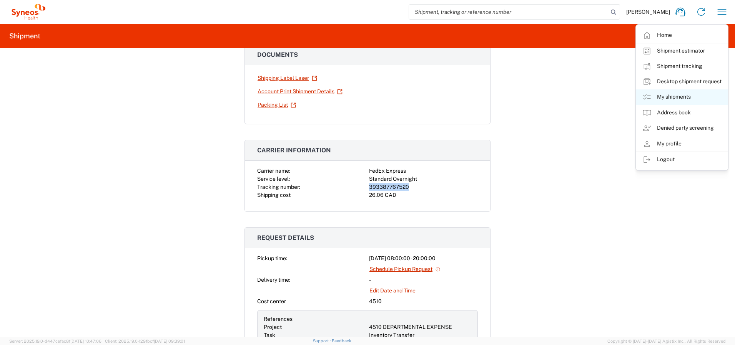
click at [671, 96] on link "My shipments" at bounding box center [681, 97] width 91 height 15
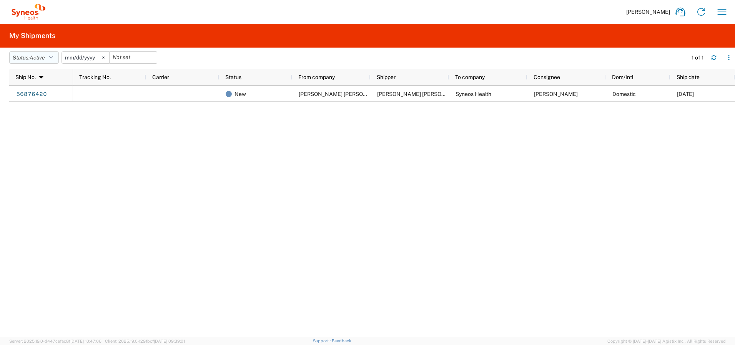
click at [49, 57] on button "Status: Active" at bounding box center [34, 57] width 50 height 12
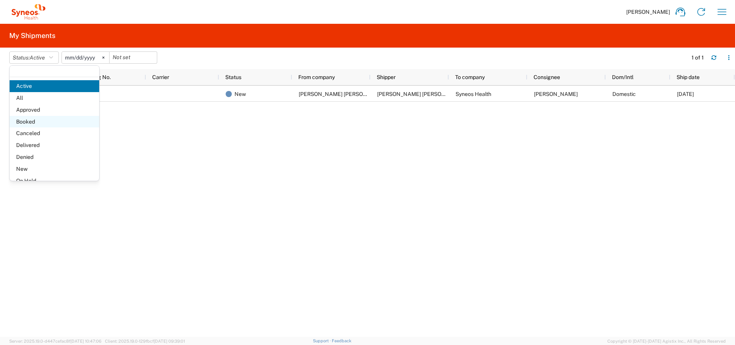
click at [40, 122] on span "Booked" at bounding box center [55, 122] width 90 height 12
